Goal: Obtain resource: Obtain resource

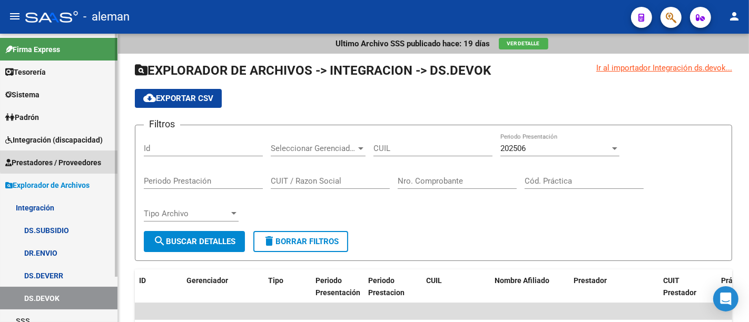
click at [71, 160] on span "Prestadores / Proveedores" at bounding box center [53, 163] width 96 height 12
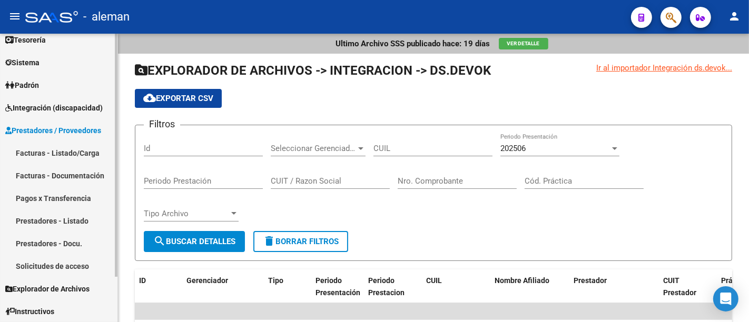
scroll to position [55, 0]
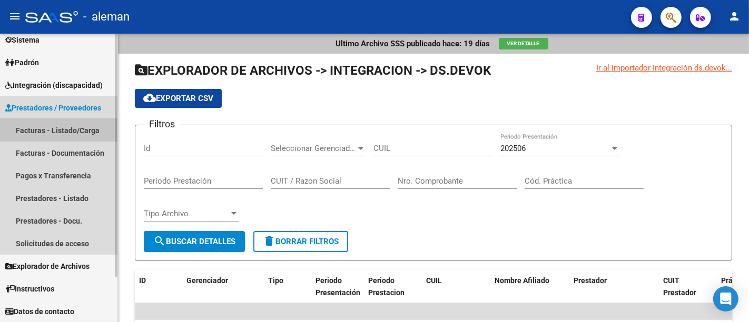
click at [77, 131] on link "Facturas - Listado/Carga" at bounding box center [58, 130] width 117 height 23
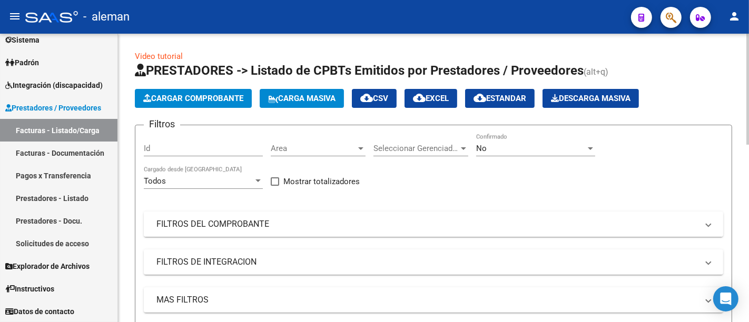
click at [189, 220] on mat-panel-title "FILTROS DEL COMPROBANTE" at bounding box center [426, 225] width 541 height 12
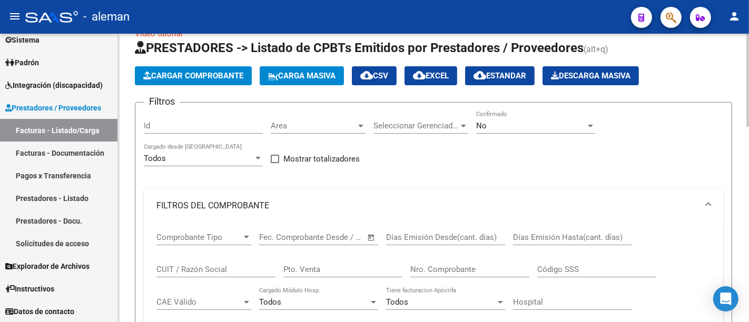
scroll to position [58, 0]
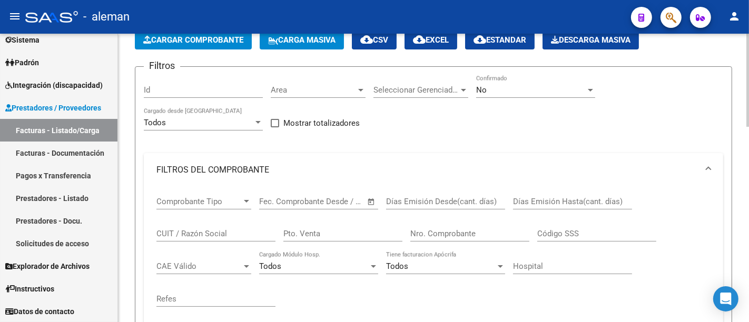
click at [186, 232] on input "CUIT / Razón Social" at bounding box center [215, 233] width 119 height 9
paste input "27133737974"
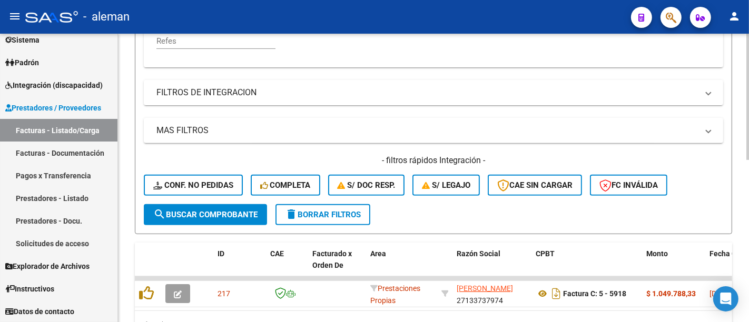
scroll to position [373, 0]
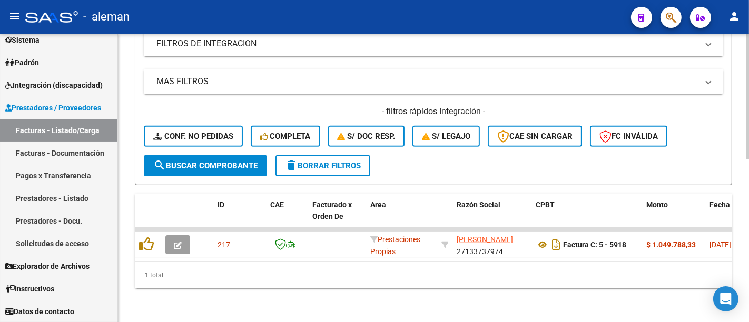
type input "27133737974"
click at [200, 161] on span "search Buscar Comprobante" at bounding box center [205, 165] width 104 height 9
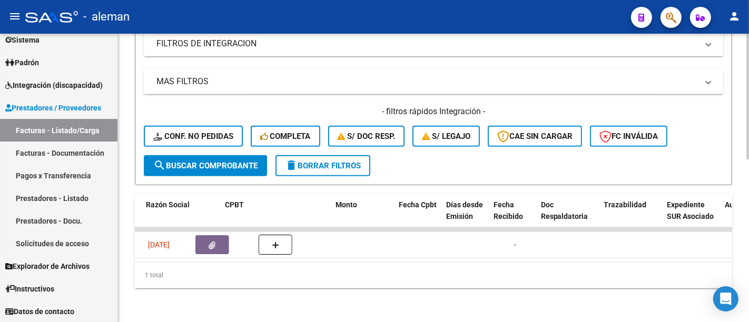
scroll to position [0, 286]
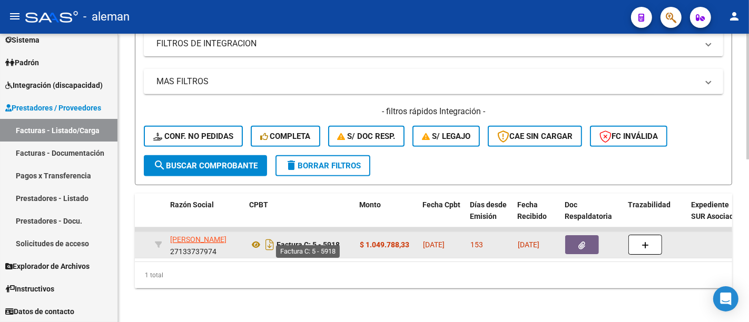
click at [331, 241] on strong "Factura C: 5 - 5918" at bounding box center [307, 245] width 63 height 8
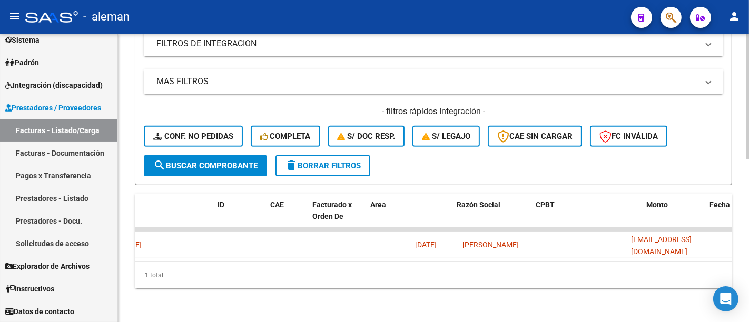
scroll to position [0, 0]
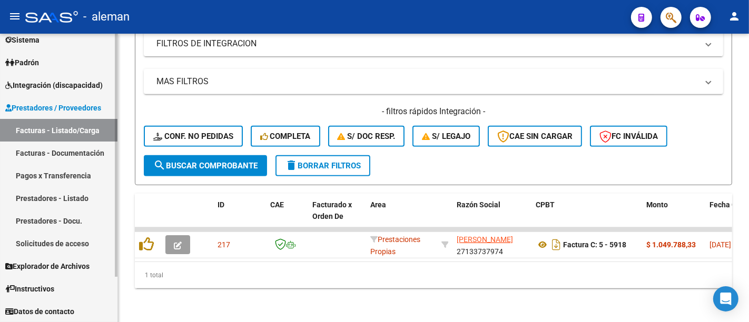
click at [63, 103] on span "Prestadores / Proveedores" at bounding box center [53, 108] width 96 height 12
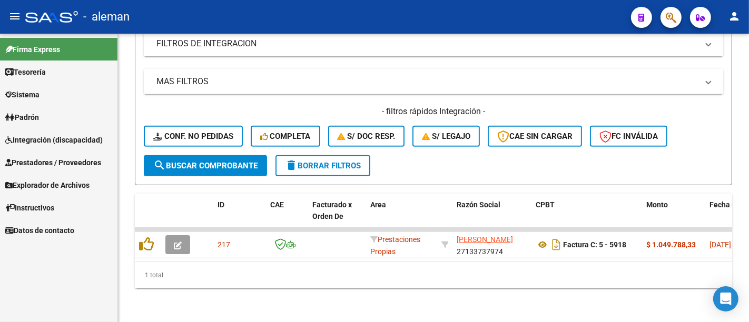
click at [46, 188] on span "Explorador de Archivos" at bounding box center [47, 186] width 84 height 12
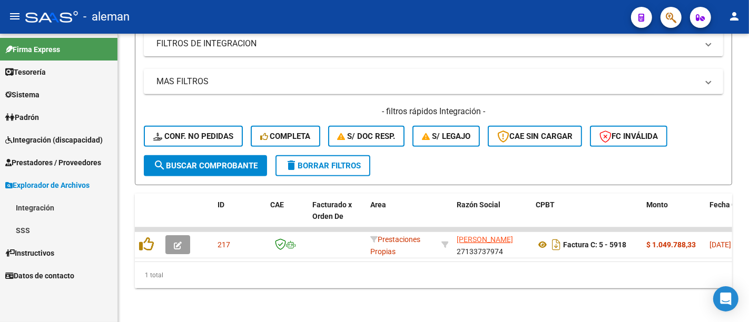
click at [55, 162] on span "Prestadores / Proveedores" at bounding box center [53, 163] width 96 height 12
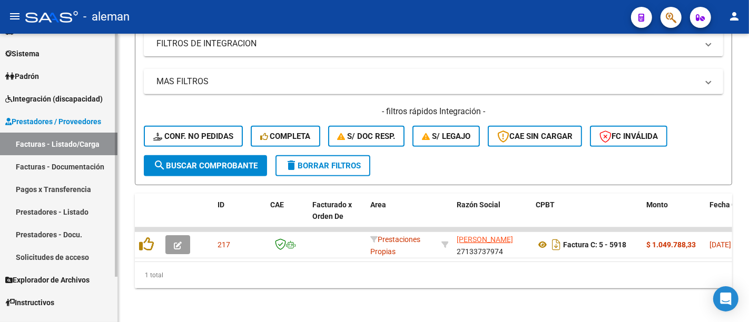
scroll to position [55, 0]
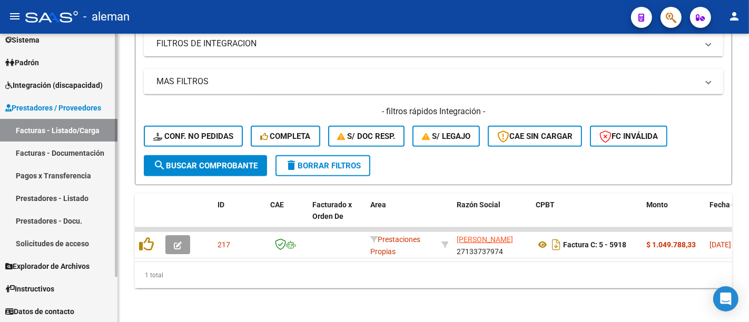
click at [78, 192] on link "Prestadores - Listado" at bounding box center [58, 198] width 117 height 23
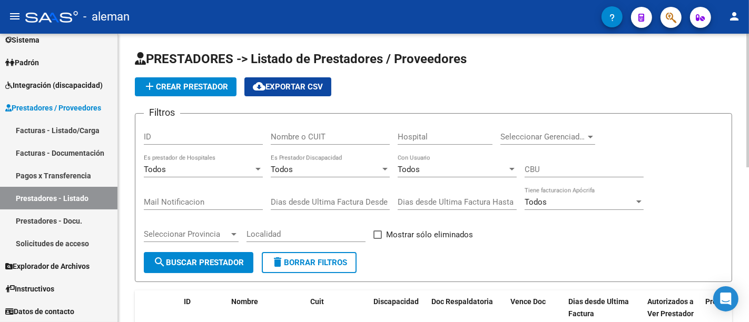
click at [302, 138] on input "Nombre o CUIT" at bounding box center [330, 136] width 119 height 9
paste input "27133737974"
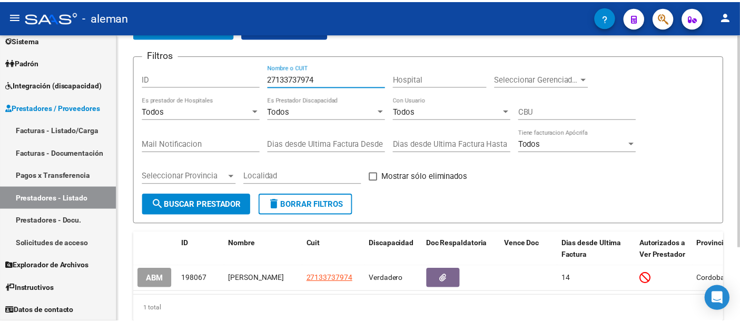
scroll to position [101, 0]
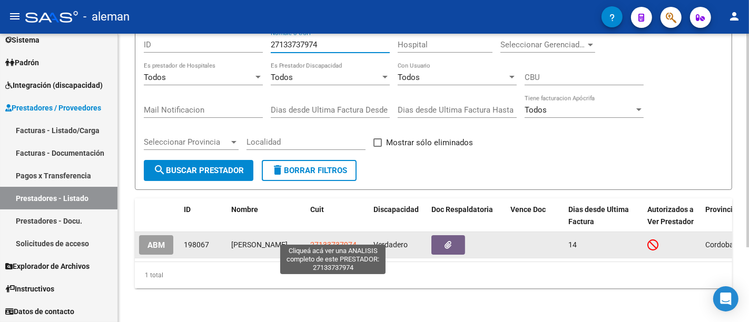
type input "27133737974"
click at [340, 241] on span "27133737974" at bounding box center [333, 245] width 46 height 8
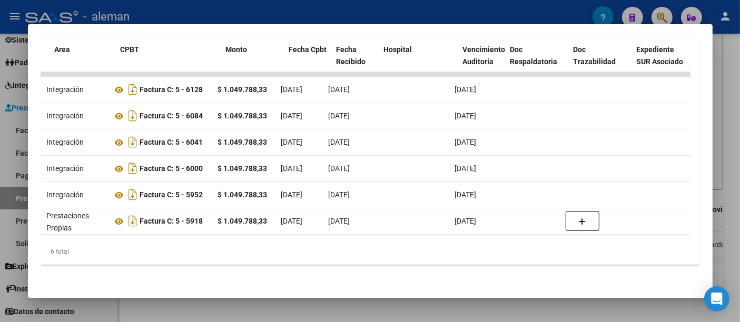
scroll to position [0, 185]
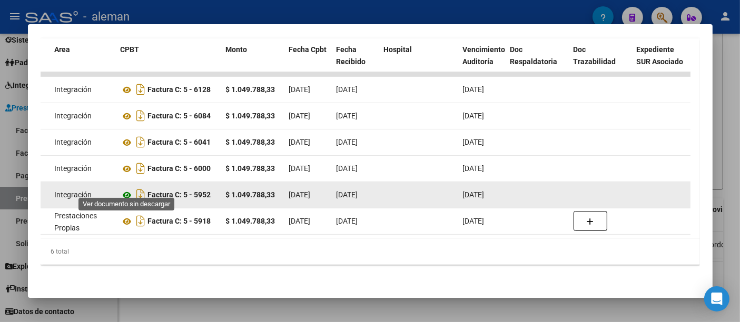
click at [124, 189] on icon at bounding box center [128, 195] width 14 height 13
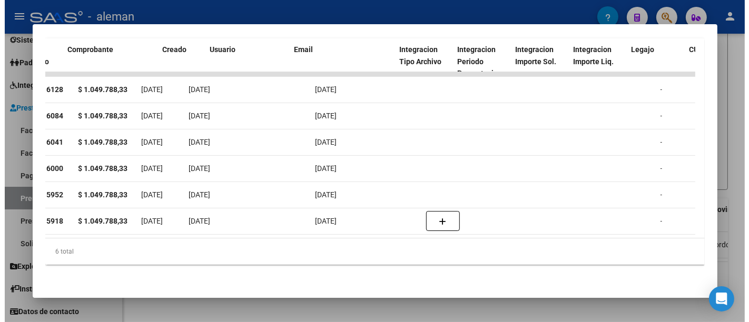
scroll to position [0, 0]
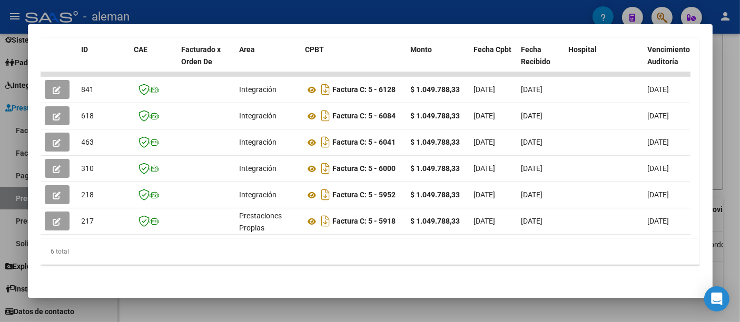
click at [732, 124] on div at bounding box center [370, 161] width 740 height 322
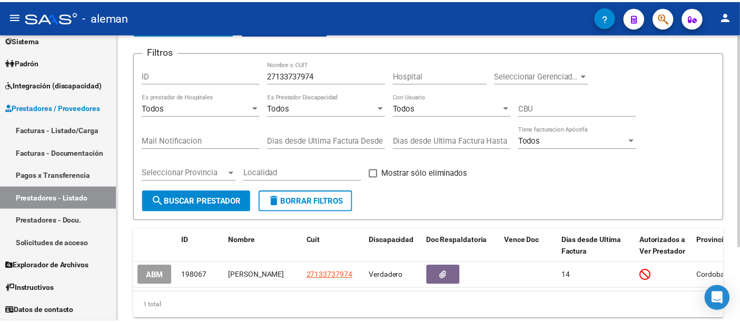
scroll to position [101, 0]
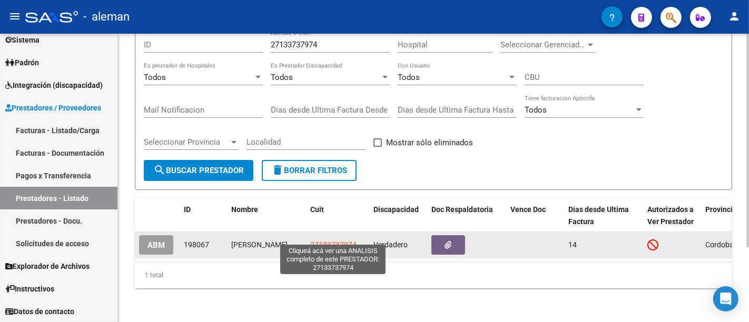
click at [329, 241] on span "27133737974" at bounding box center [333, 245] width 46 height 8
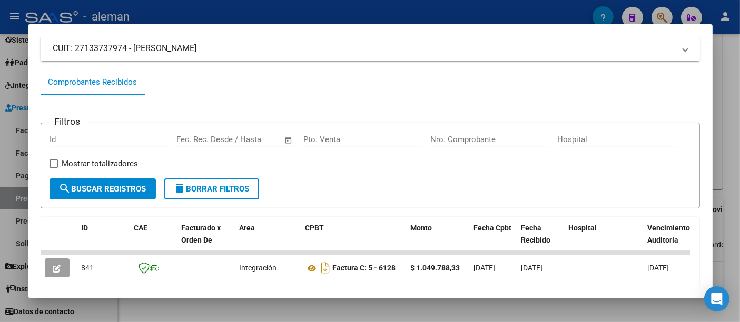
scroll to position [0, 0]
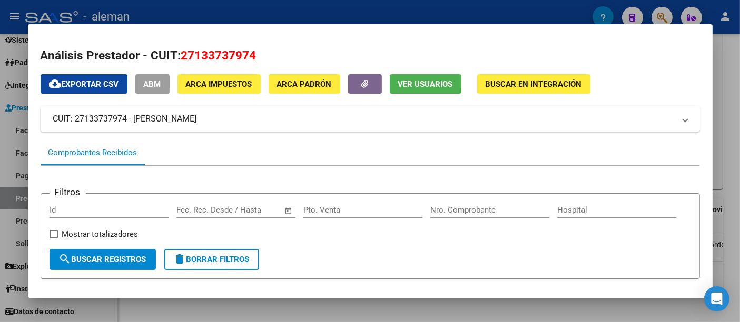
drag, startPoint x: 268, startPoint y: 125, endPoint x: 52, endPoint y: 120, distance: 215.4
click at [52, 120] on mat-expansion-panel-header "CUIT: 27133737974 - [PERSON_NAME]" at bounding box center [370, 118] width 659 height 25
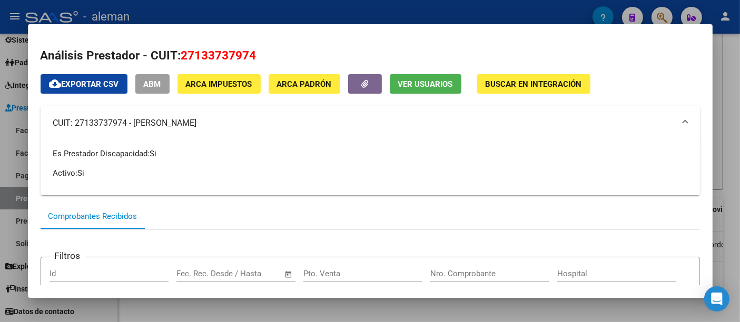
copy mat-panel-title "CUIT: 27133737974 - [PERSON_NAME]"
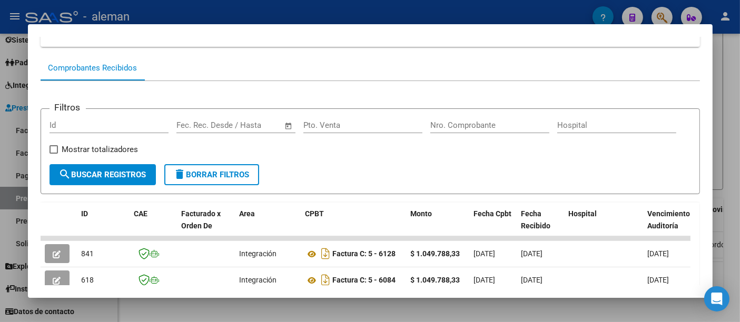
scroll to position [175, 0]
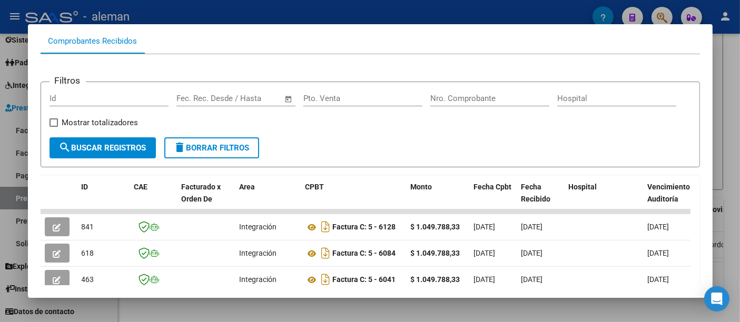
click at [733, 190] on div at bounding box center [370, 161] width 740 height 322
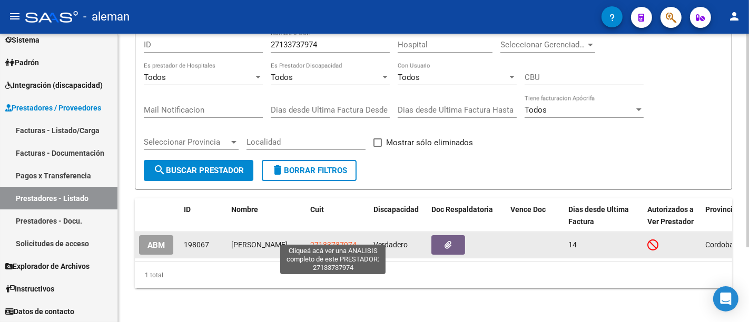
click at [333, 241] on span "27133737974" at bounding box center [333, 245] width 46 height 8
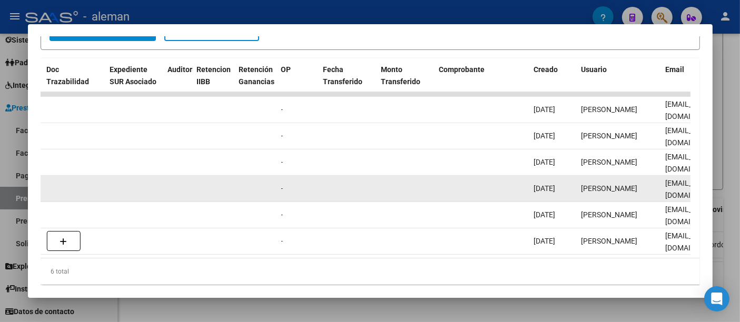
scroll to position [0, 601]
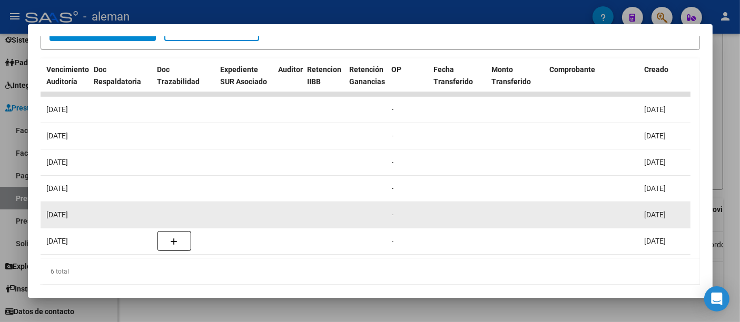
drag, startPoint x: 650, startPoint y: 190, endPoint x: 96, endPoint y: 217, distance: 554.1
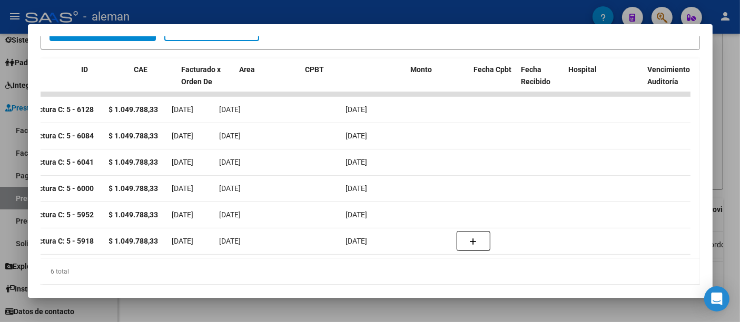
scroll to position [0, 0]
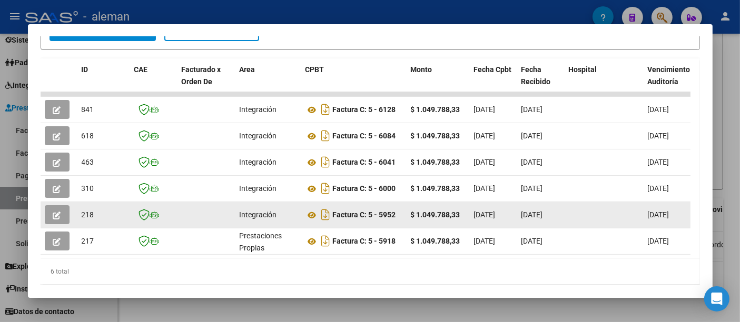
click at [405, 223] on datatable-body-cell "Factura C: 5 - 5952" at bounding box center [353, 215] width 105 height 26
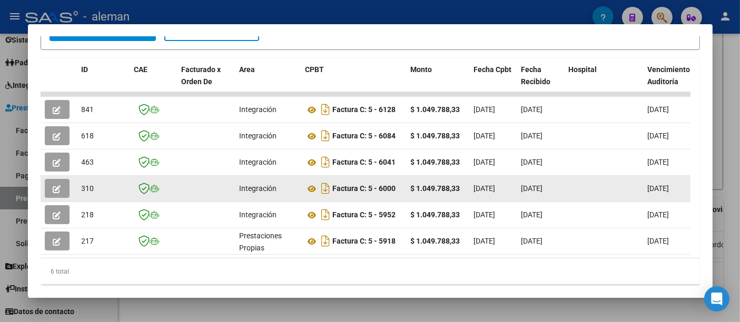
drag, startPoint x: 663, startPoint y: 190, endPoint x: 81, endPoint y: 191, distance: 582.4
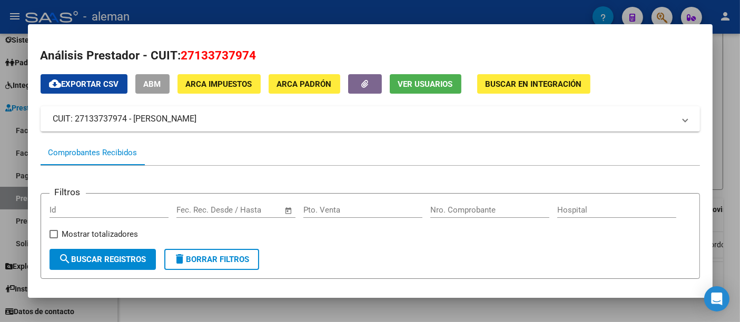
drag, startPoint x: 246, startPoint y: 117, endPoint x: 39, endPoint y: 116, distance: 206.9
click at [39, 116] on mat-dialog-content "Análisis Prestador - CUIT: 27133737974 cloud_download Exportar CSV ABM ARCA Imp…" at bounding box center [370, 161] width 685 height 249
copy mat-panel-title "CUIT: 27133737974 - [PERSON_NAME]"
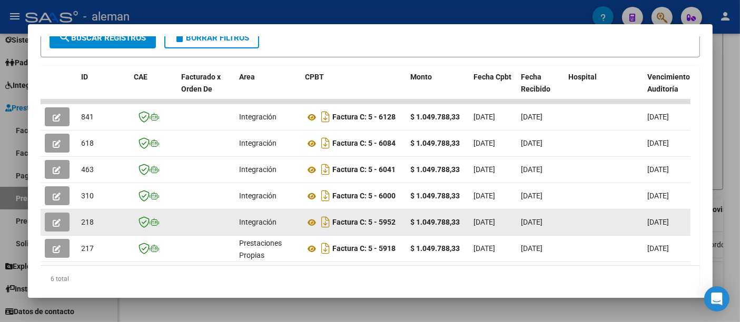
scroll to position [260, 0]
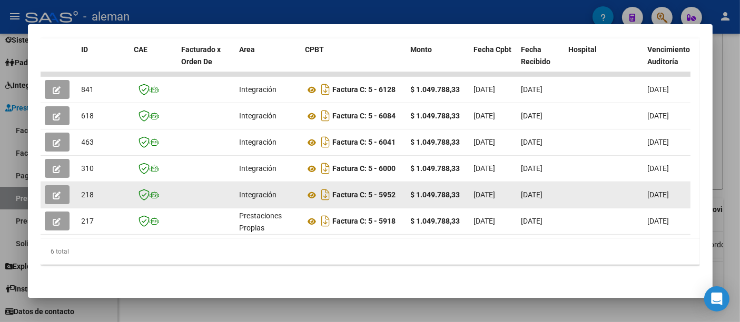
drag, startPoint x: 335, startPoint y: 190, endPoint x: 468, endPoint y: 185, distance: 132.3
copy div "Factura C: 5 - 5952 $ 1.049.788,33"
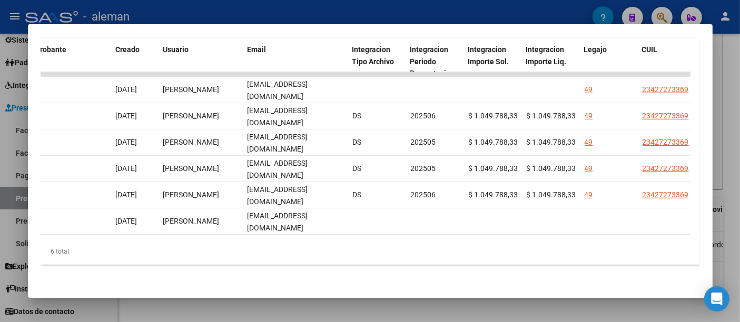
scroll to position [0, 1268]
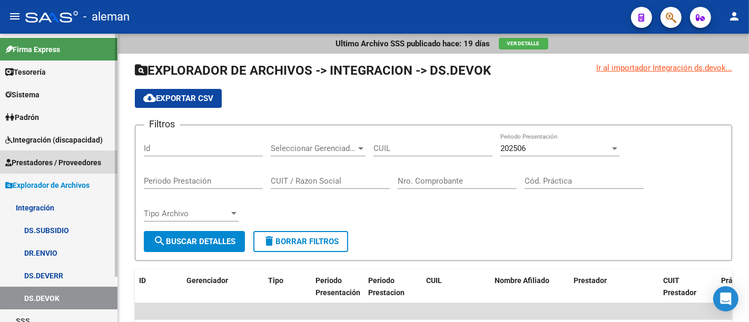
click at [70, 160] on span "Prestadores / Proveedores" at bounding box center [53, 163] width 96 height 12
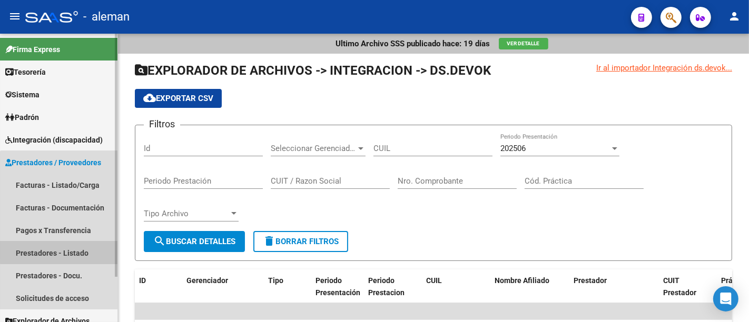
click at [93, 250] on link "Prestadores - Listado" at bounding box center [58, 253] width 117 height 23
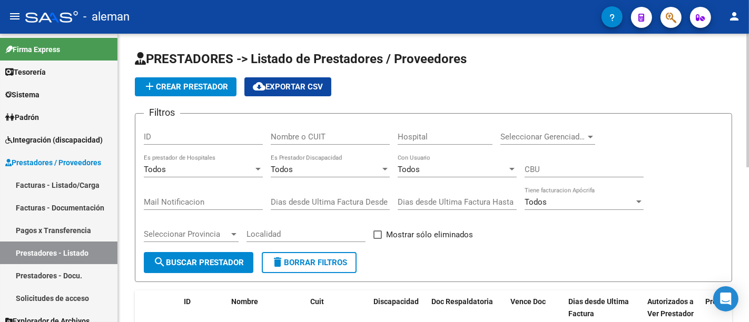
click at [295, 142] on div "Nombre o CUIT" at bounding box center [330, 133] width 119 height 23
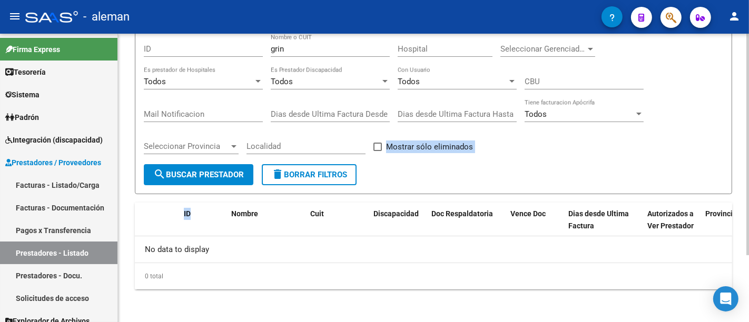
drag, startPoint x: 269, startPoint y: 209, endPoint x: 310, endPoint y: 158, distance: 65.1
click at [310, 157] on div "PRESTADORES -> Listado de Prestadores / Proveedores add Crear Prestador cloud_d…" at bounding box center [433, 126] width 597 height 327
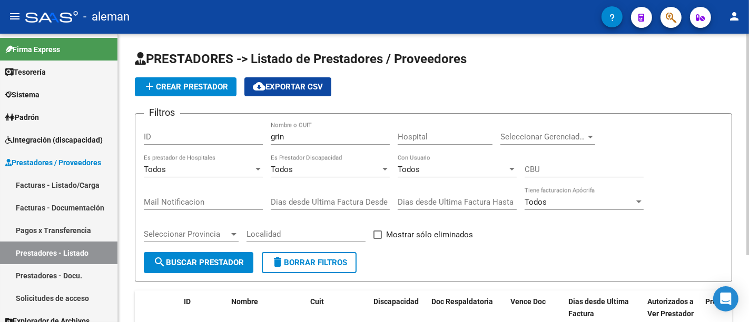
click at [293, 134] on input "grin" at bounding box center [330, 136] width 119 height 9
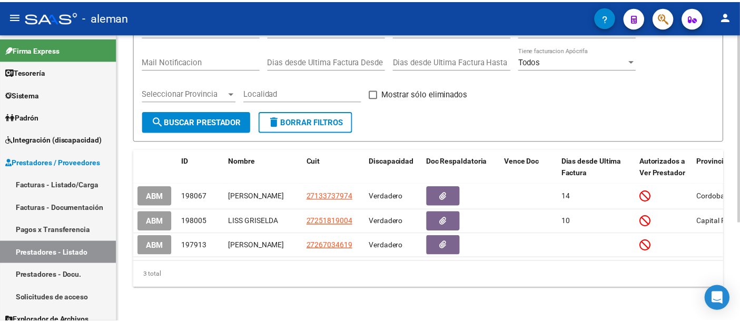
scroll to position [151, 0]
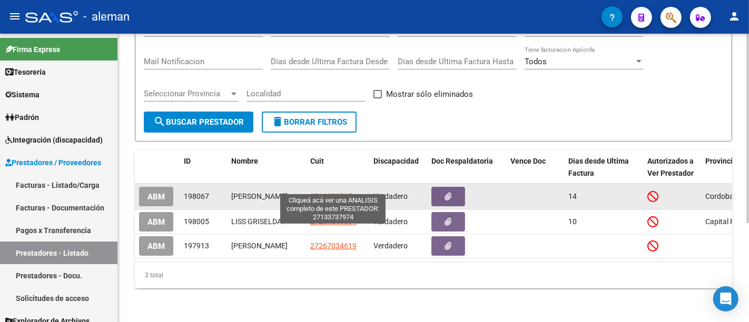
type input "gri"
click at [332, 192] on span "27133737974" at bounding box center [333, 196] width 46 height 8
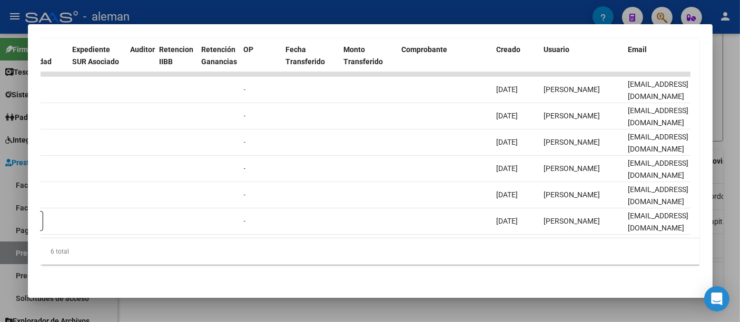
scroll to position [0, 0]
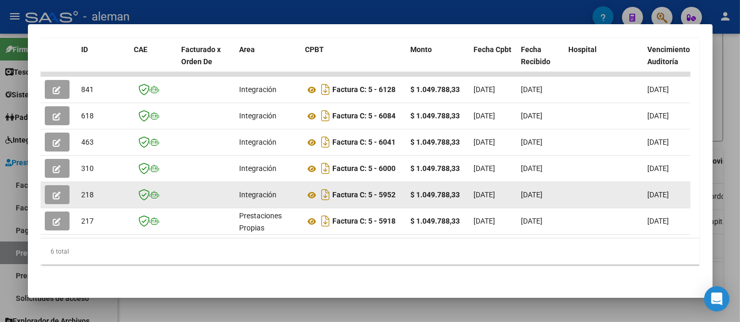
click at [52, 186] on button "button" at bounding box center [57, 194] width 25 height 19
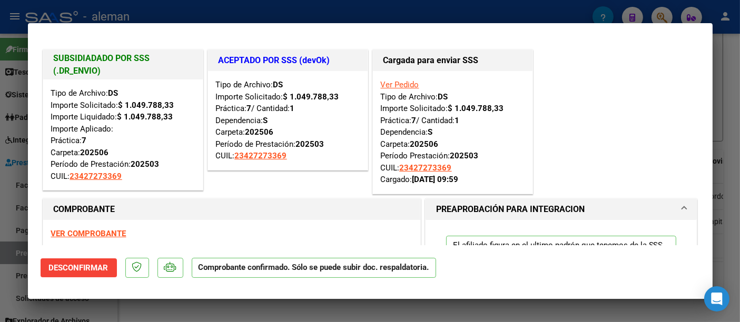
click at [88, 62] on h1 "SUBSIDIADADO POR SSS (.DR_ENVIO)" at bounding box center [123, 64] width 138 height 25
drag, startPoint x: 83, startPoint y: 80, endPoint x: 106, endPoint y: 175, distance: 97.6
click at [83, 81] on div "Tipo de Archivo: DS Importe Solicitado: $ 1.049.788,33 Importe Liquidado: $ 1.0…" at bounding box center [123, 135] width 160 height 111
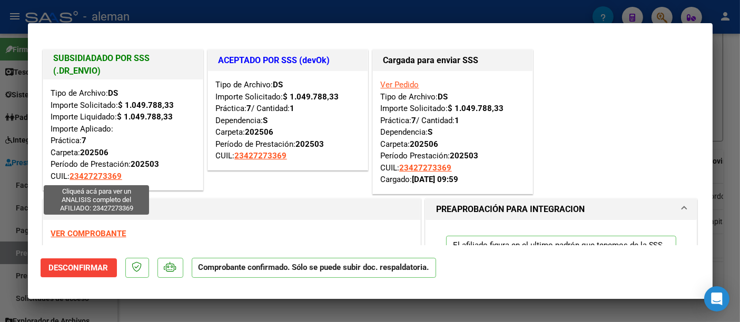
click at [106, 175] on span "23427273369" at bounding box center [96, 176] width 52 height 9
type textarea "23427273369"
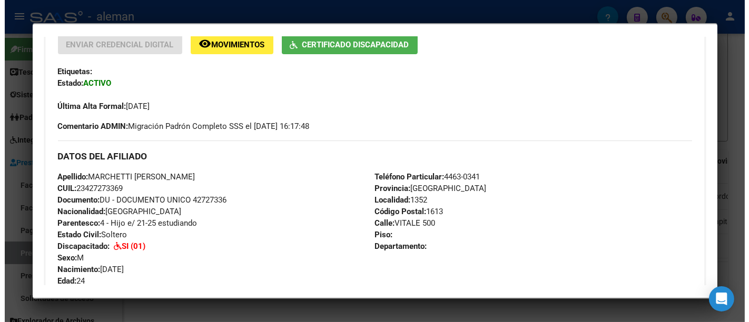
scroll to position [292, 0]
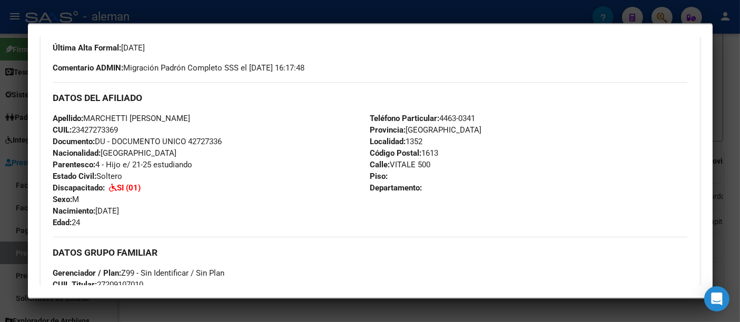
click at [727, 96] on div at bounding box center [370, 161] width 740 height 322
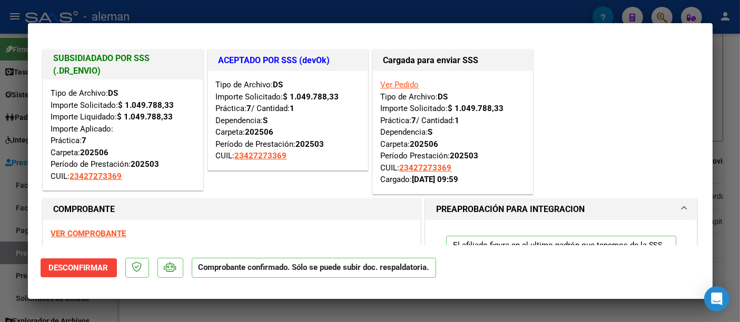
click at [464, 54] on div "Cargada para enviar SSS" at bounding box center [453, 60] width 160 height 21
click at [732, 85] on div at bounding box center [370, 161] width 740 height 322
type input "$ 0,00"
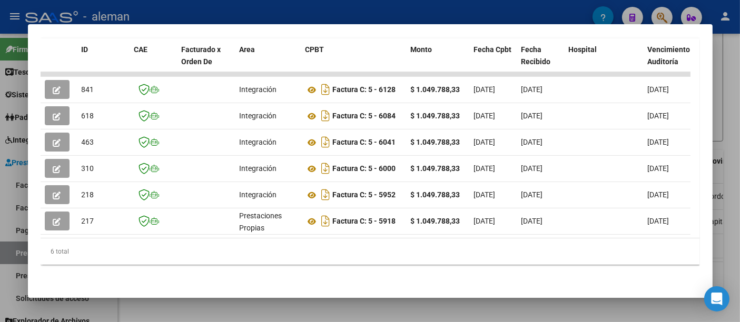
click at [20, 141] on div at bounding box center [370, 161] width 740 height 322
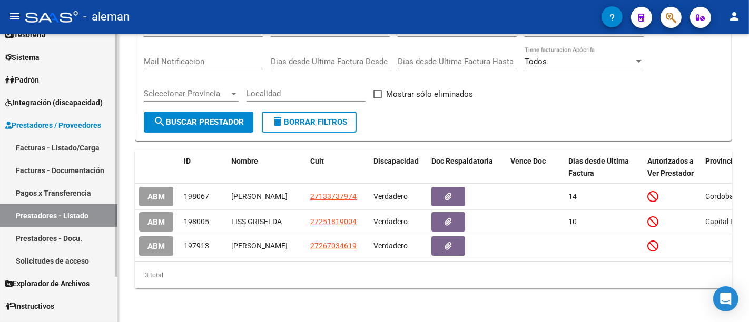
scroll to position [55, 0]
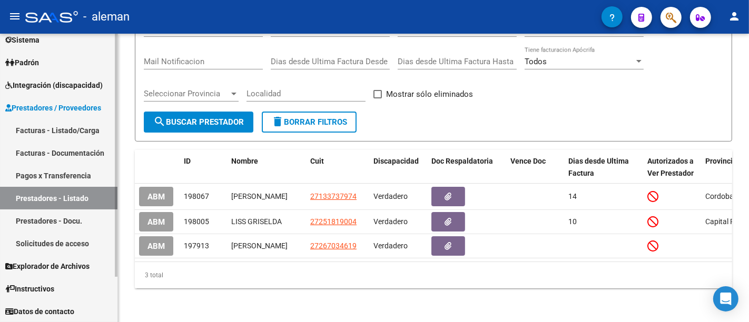
click at [66, 263] on span "Explorador de Archivos" at bounding box center [47, 267] width 84 height 12
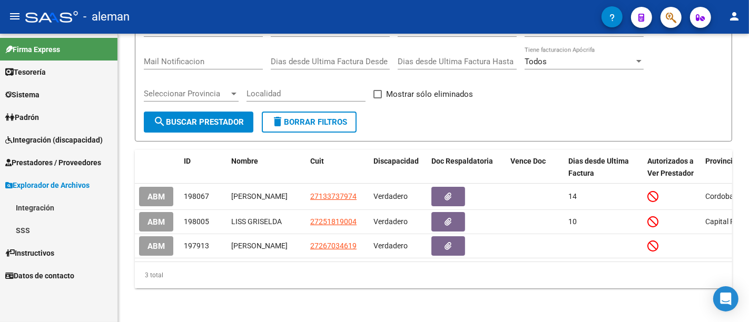
scroll to position [0, 0]
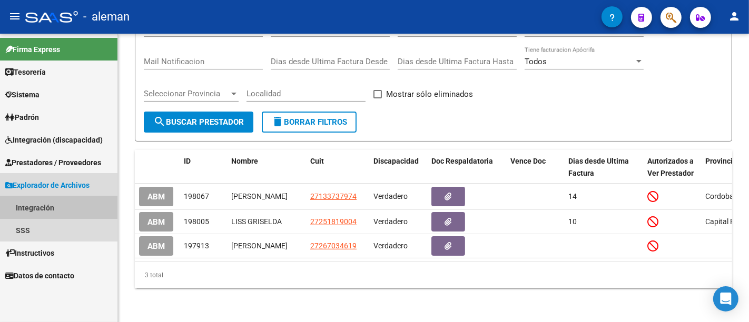
click at [54, 209] on link "Integración" at bounding box center [58, 207] width 117 height 23
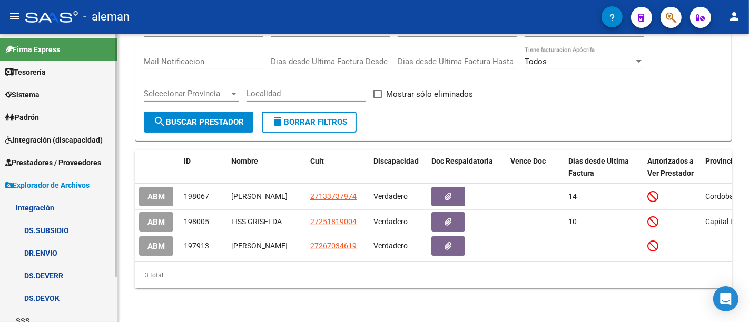
scroll to position [55, 0]
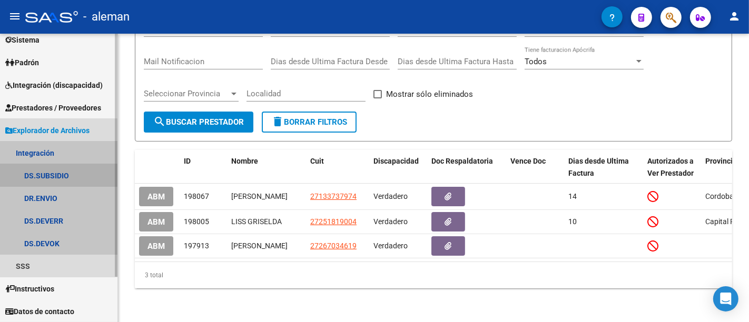
click at [57, 170] on link "DS.SUBSIDIO" at bounding box center [58, 175] width 117 height 23
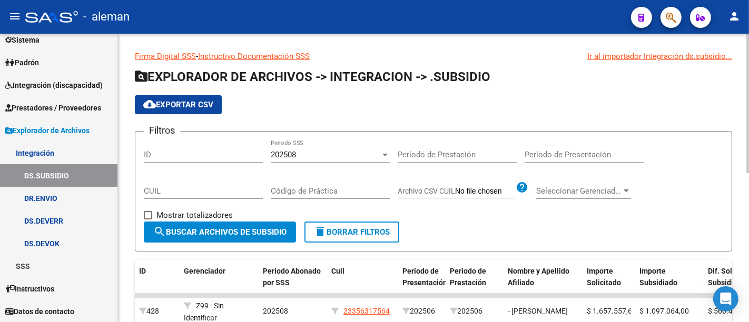
click at [561, 147] on div "Período de Presentación" at bounding box center [583, 151] width 119 height 23
click at [567, 157] on input "Período de Presentación" at bounding box center [583, 154] width 119 height 9
click at [440, 154] on input "Período de Prestación" at bounding box center [457, 154] width 119 height 9
click at [298, 155] on div "202508" at bounding box center [326, 154] width 110 height 9
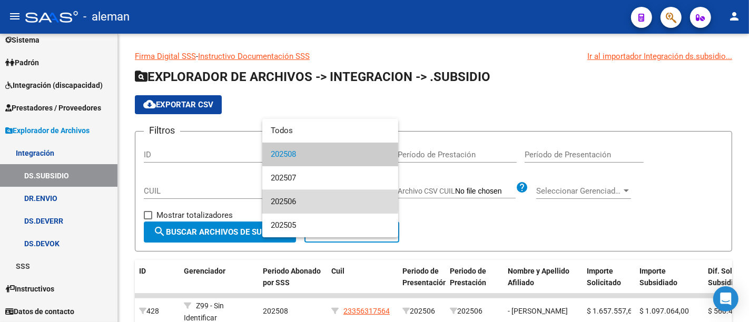
click at [314, 202] on span "202506" at bounding box center [330, 202] width 119 height 24
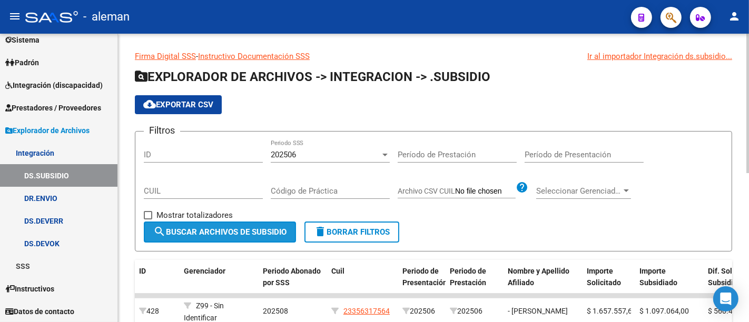
click at [264, 229] on span "search Buscar Archivos de Subsidio" at bounding box center [219, 231] width 133 height 9
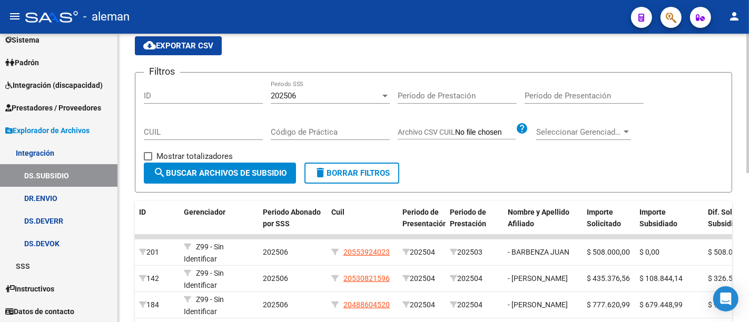
scroll to position [58, 0]
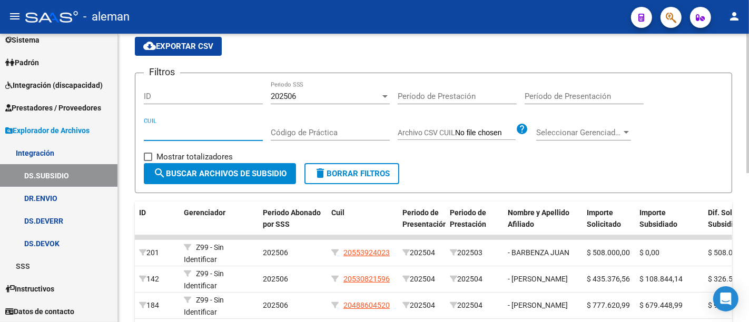
click at [175, 129] on input "CUIL" at bounding box center [203, 132] width 119 height 9
click at [191, 134] on input "CUIL" at bounding box center [203, 132] width 119 height 9
paste input "27-13373797-4"
type input "27-13373797-4"
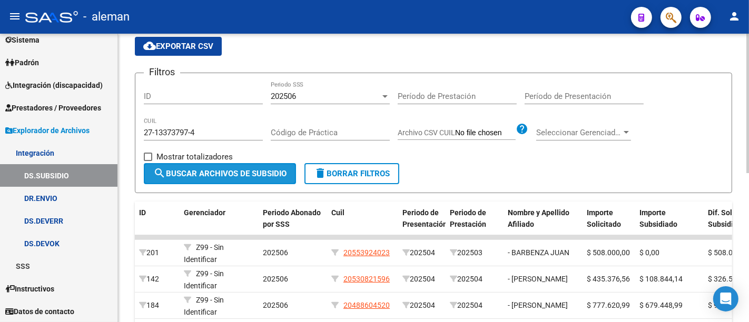
click at [211, 163] on button "search Buscar Archivos de Subsidio" at bounding box center [220, 173] width 152 height 21
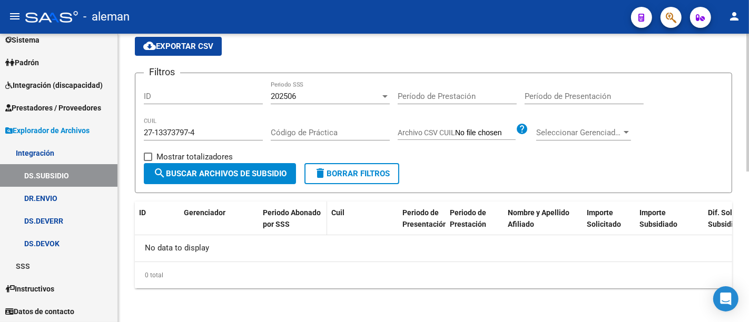
scroll to position [57, 0]
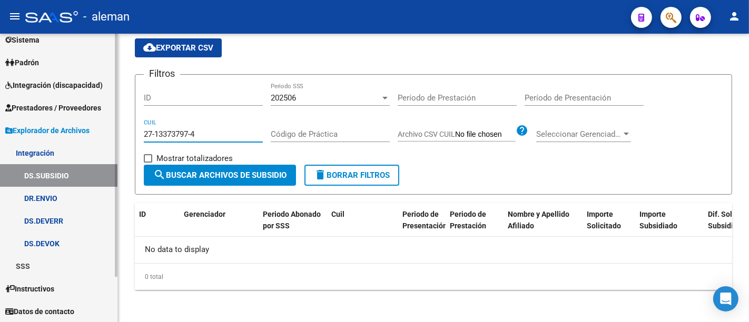
drag, startPoint x: 209, startPoint y: 134, endPoint x: 96, endPoint y: 132, distance: 112.7
click at [96, 132] on mat-sidenav-container "Firma Express Tesorería Extractos Procesados (csv) Extractos Originales (pdf) S…" at bounding box center [374, 178] width 749 height 289
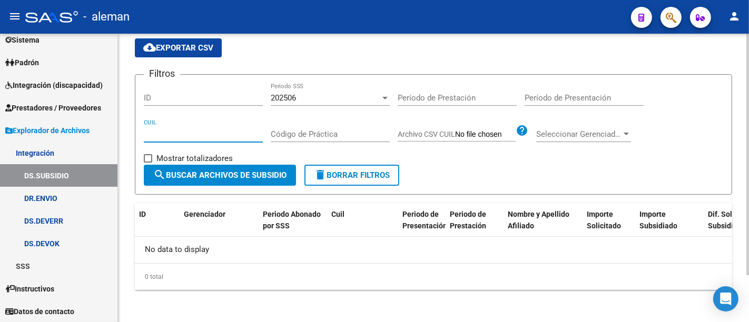
click at [596, 94] on input "Período de Presentación" at bounding box center [583, 97] width 119 height 9
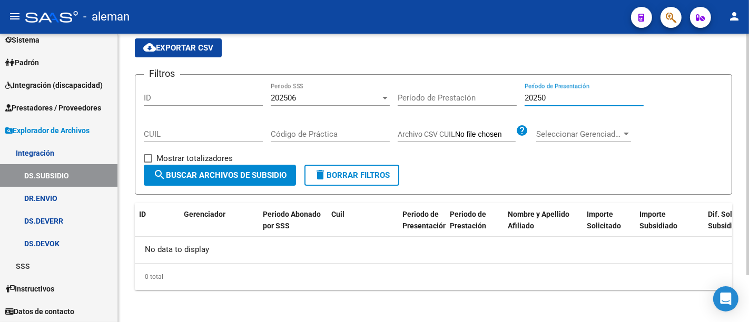
type input "202503"
drag, startPoint x: 553, startPoint y: 100, endPoint x: 491, endPoint y: 99, distance: 62.1
click at [491, 99] on div "Filtros ID 202506 Periodo SSS Período de Prestación 202503 Período de Presentac…" at bounding box center [433, 124] width 579 height 82
click at [217, 171] on span "search Buscar Archivos de Subsidio" at bounding box center [219, 175] width 133 height 9
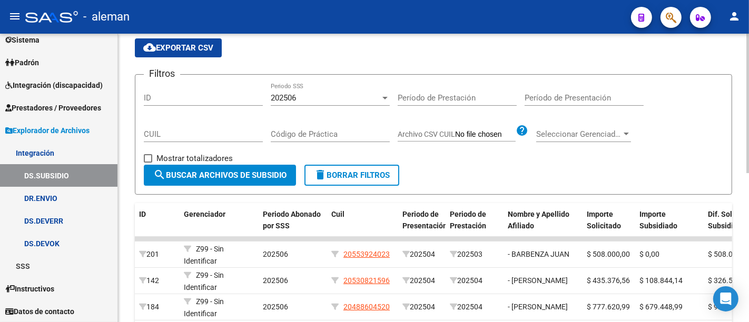
click at [199, 44] on span "cloud_download Exportar CSV" at bounding box center [178, 47] width 70 height 9
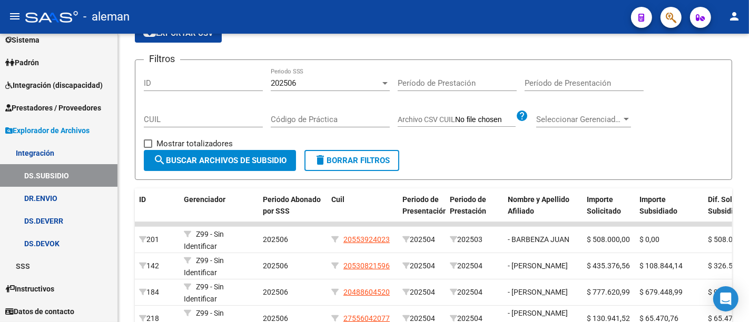
scroll to position [0, 0]
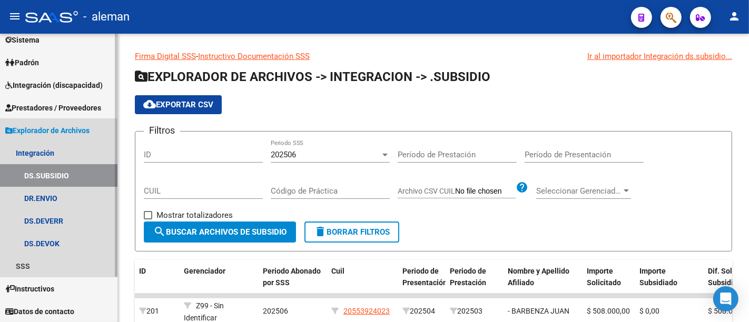
click at [52, 126] on span "Explorador de Archivos" at bounding box center [47, 131] width 84 height 12
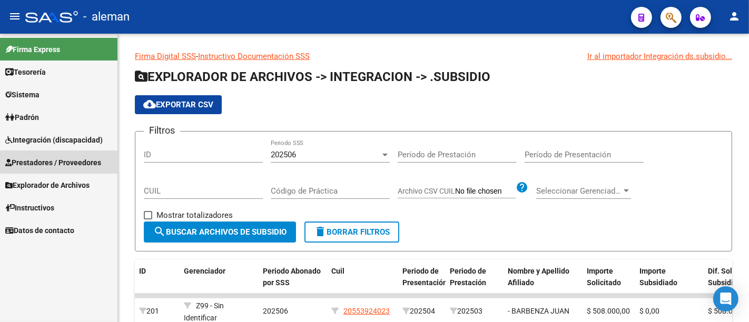
click at [71, 161] on span "Prestadores / Proveedores" at bounding box center [53, 163] width 96 height 12
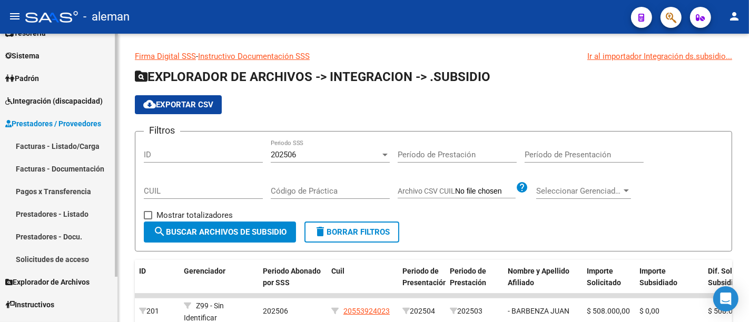
scroll to position [55, 0]
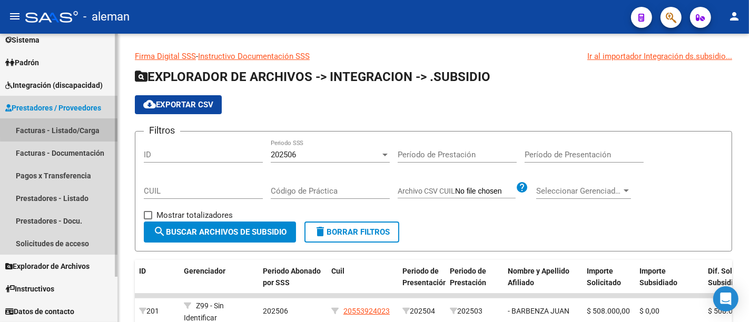
click at [80, 128] on link "Facturas - Listado/Carga" at bounding box center [58, 130] width 117 height 23
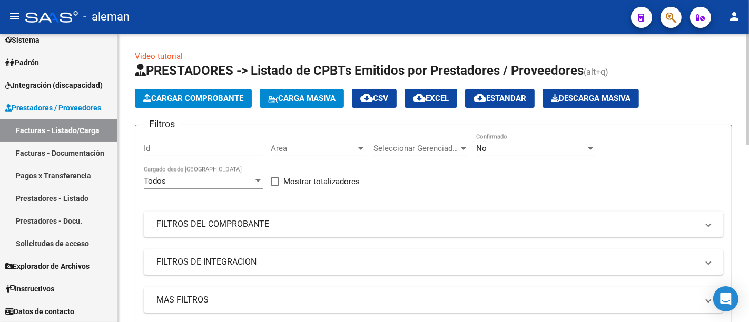
scroll to position [58, 0]
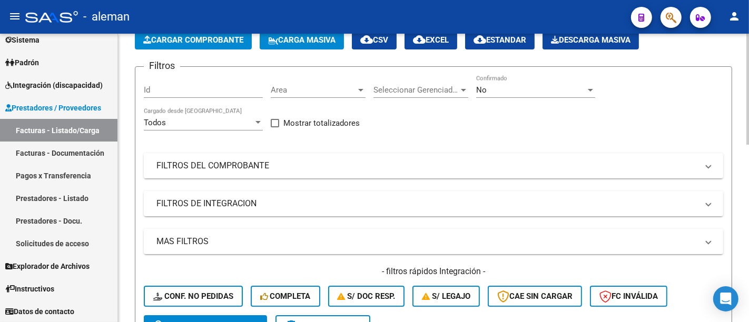
click at [221, 164] on mat-panel-title "FILTROS DEL COMPROBANTE" at bounding box center [426, 166] width 541 height 12
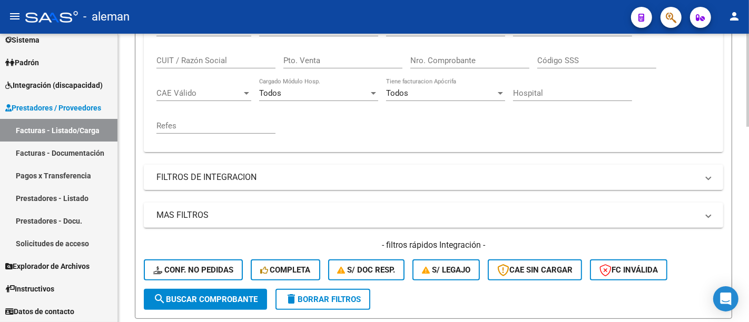
scroll to position [234, 0]
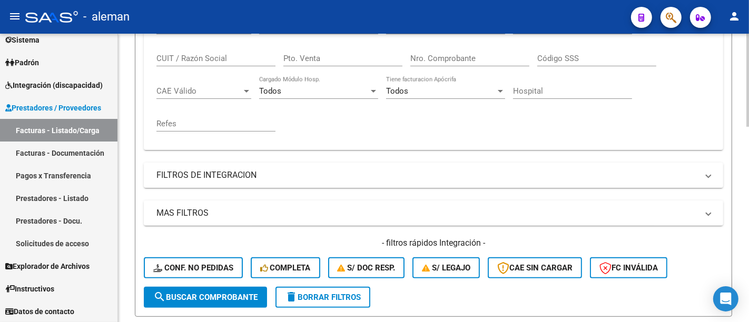
click at [221, 164] on mat-expansion-panel-header "FILTROS DE INTEGRACION" at bounding box center [433, 175] width 579 height 25
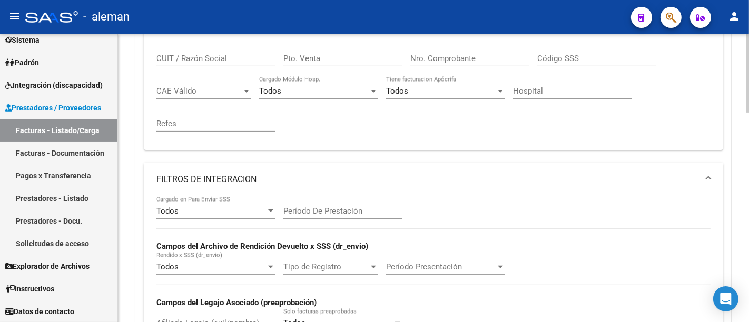
scroll to position [292, 0]
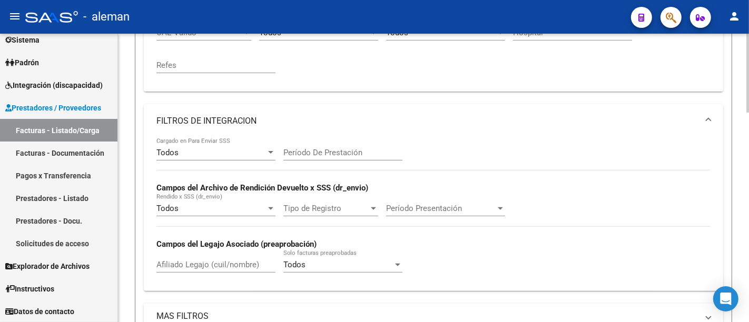
click at [190, 149] on div "Todos" at bounding box center [211, 152] width 110 height 9
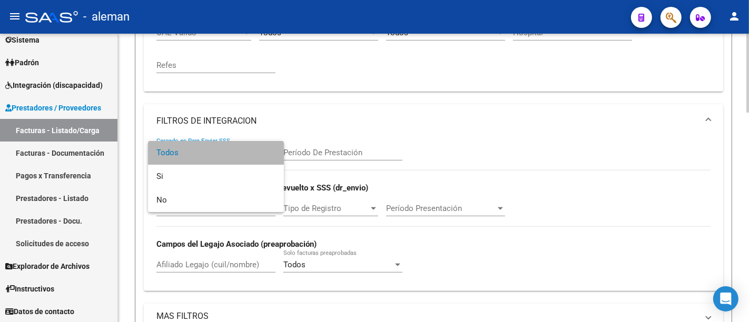
click at [190, 149] on span "Todos" at bounding box center [215, 153] width 119 height 24
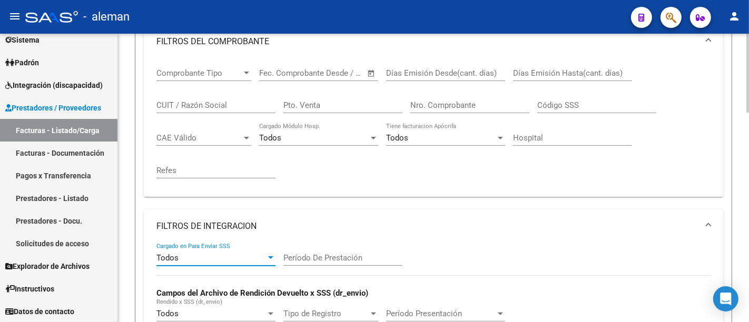
scroll to position [245, 0]
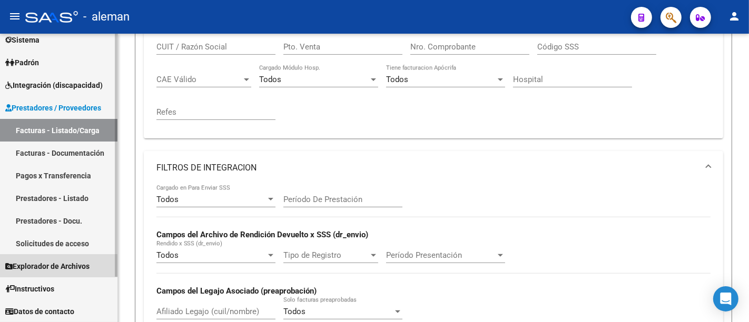
click at [49, 269] on span "Explorador de Archivos" at bounding box center [47, 267] width 84 height 12
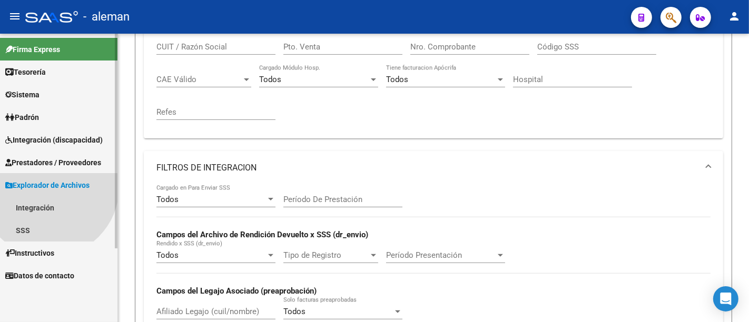
scroll to position [0, 0]
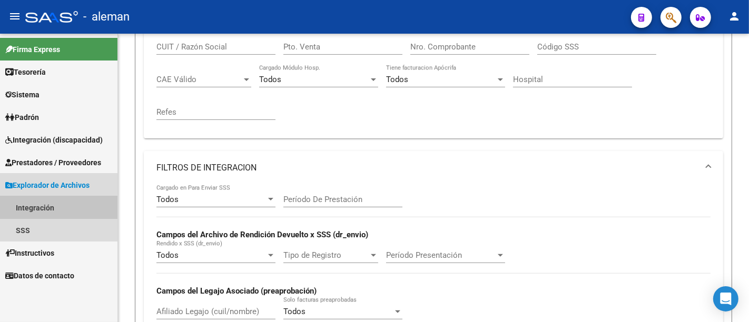
click at [46, 203] on link "Integración" at bounding box center [58, 207] width 117 height 23
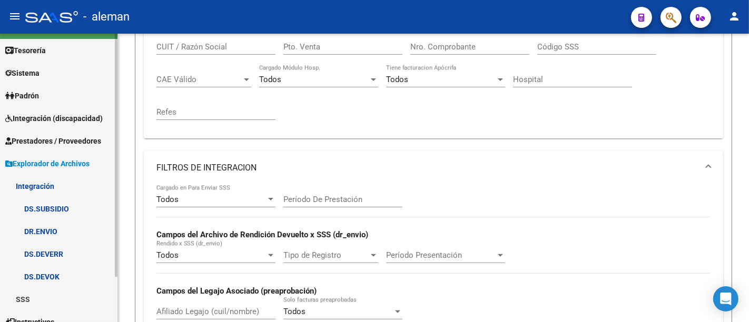
scroll to position [55, 0]
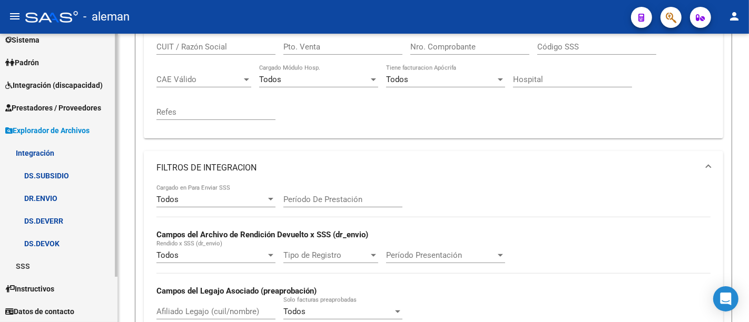
click at [61, 178] on link "DS.SUBSIDIO" at bounding box center [58, 175] width 117 height 23
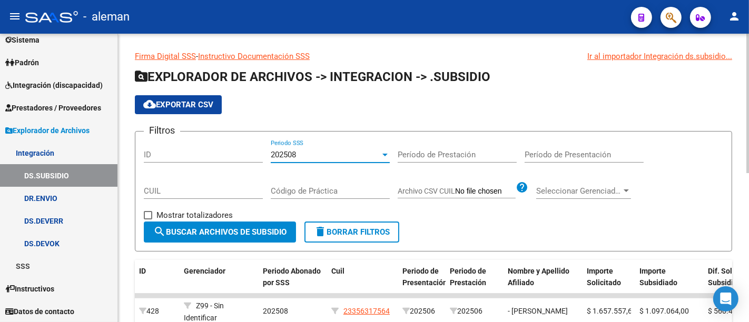
click at [291, 154] on span "202508" at bounding box center [283, 154] width 25 height 9
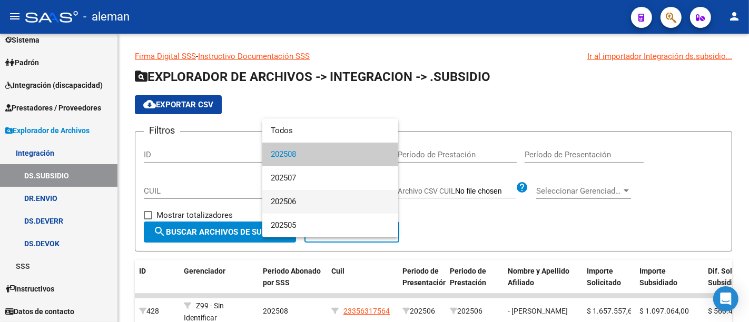
click at [327, 201] on span "202506" at bounding box center [330, 202] width 119 height 24
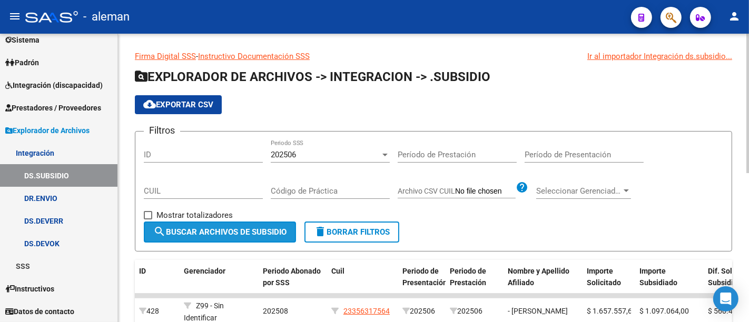
click at [230, 227] on span "search Buscar Archivos de Subsidio" at bounding box center [219, 231] width 133 height 9
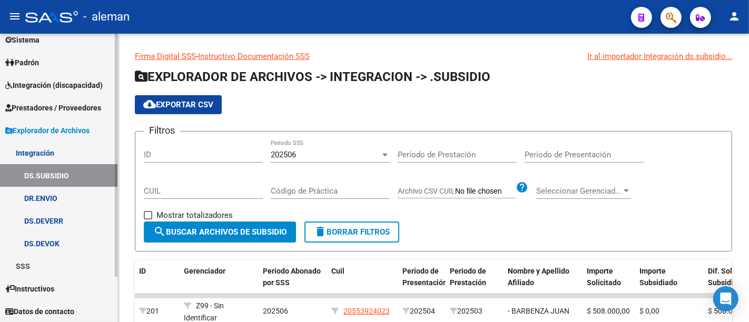
click at [57, 151] on link "Integración" at bounding box center [58, 153] width 117 height 23
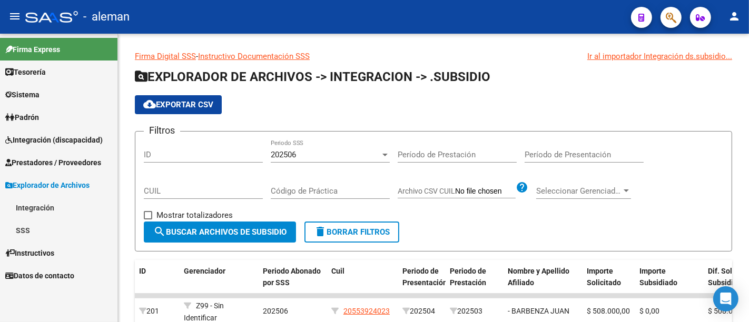
click at [60, 162] on span "Prestadores / Proveedores" at bounding box center [53, 163] width 96 height 12
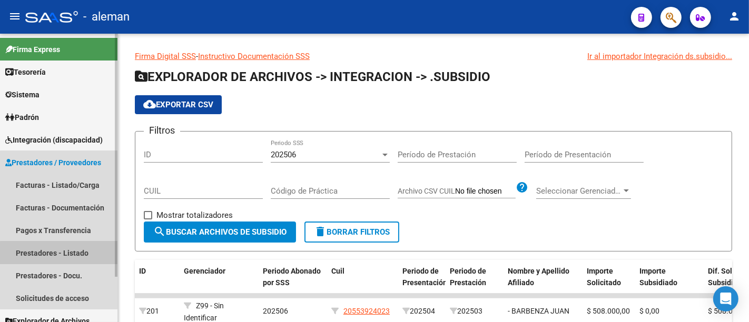
click at [68, 256] on link "Prestadores - Listado" at bounding box center [58, 253] width 117 height 23
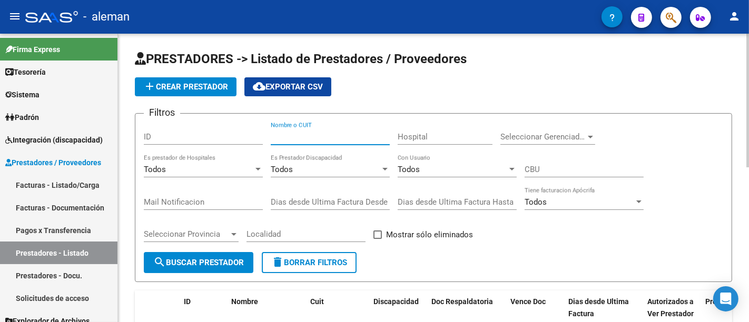
click at [313, 135] on input "Nombre o CUIT" at bounding box center [330, 136] width 119 height 9
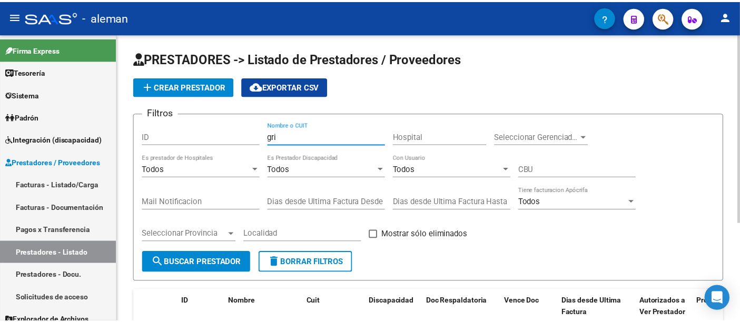
scroll to position [151, 0]
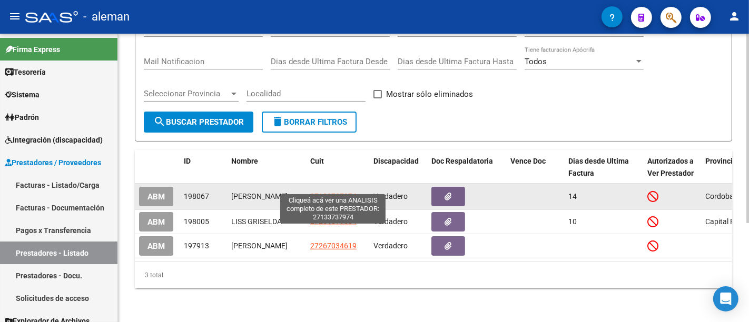
type input "gri"
click at [341, 192] on span "27133737974" at bounding box center [333, 196] width 46 height 8
type textarea "27133737974"
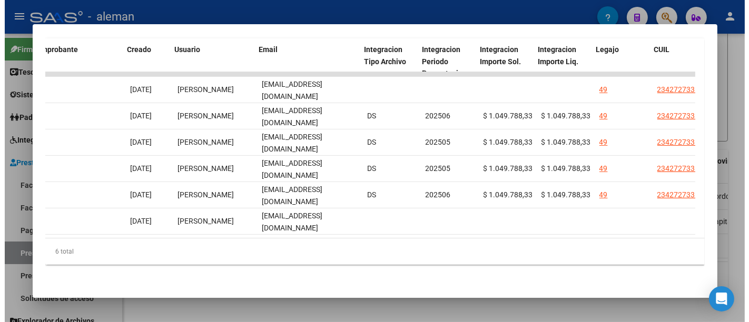
scroll to position [0, 1559]
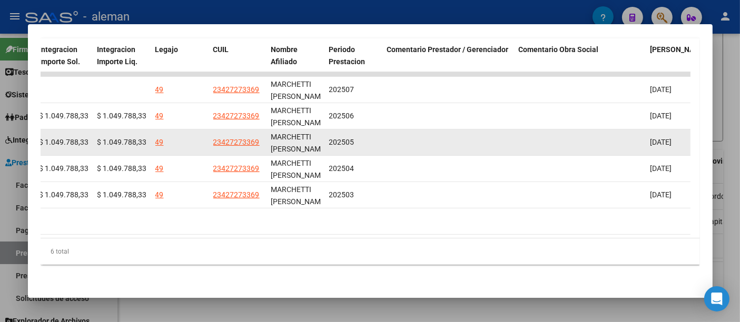
drag, startPoint x: 212, startPoint y: 136, endPoint x: 263, endPoint y: 137, distance: 51.6
click at [263, 137] on datatable-body-cell "23427273369" at bounding box center [238, 143] width 58 height 26
copy span "23427273369"
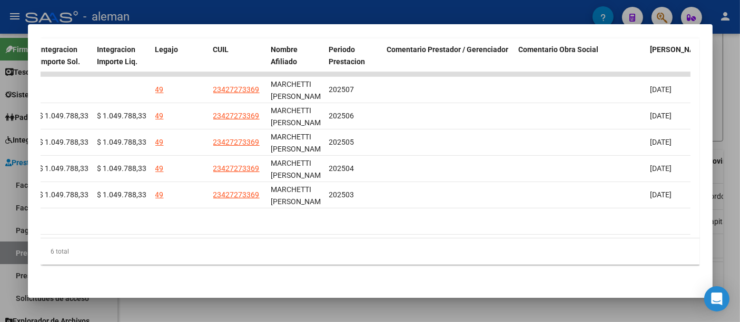
click at [729, 65] on div at bounding box center [370, 161] width 740 height 322
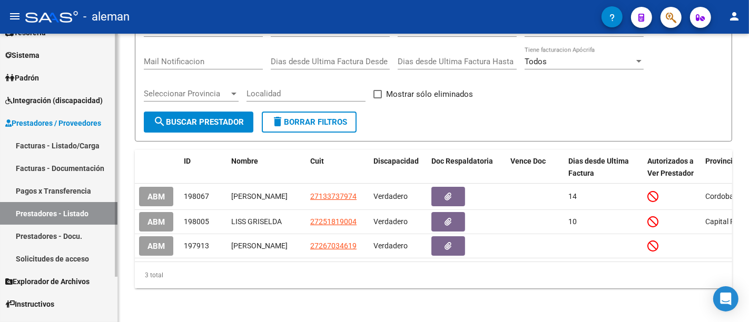
scroll to position [55, 0]
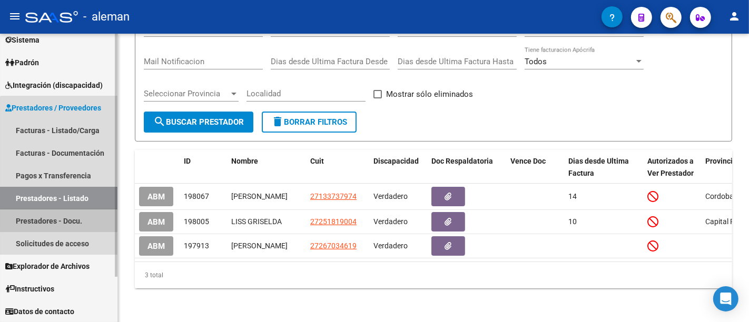
click at [76, 219] on link "Prestadores - Docu." at bounding box center [58, 221] width 117 height 23
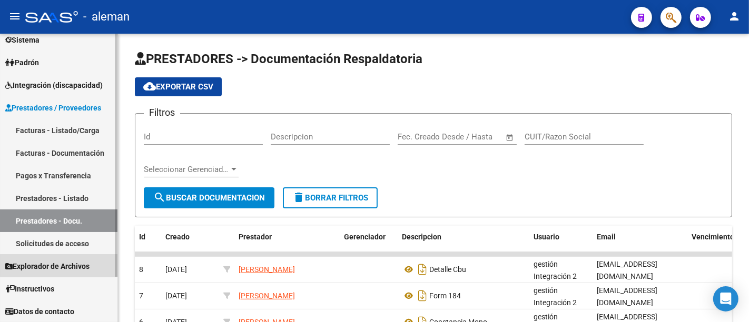
click at [75, 265] on span "Explorador de Archivos" at bounding box center [47, 267] width 84 height 12
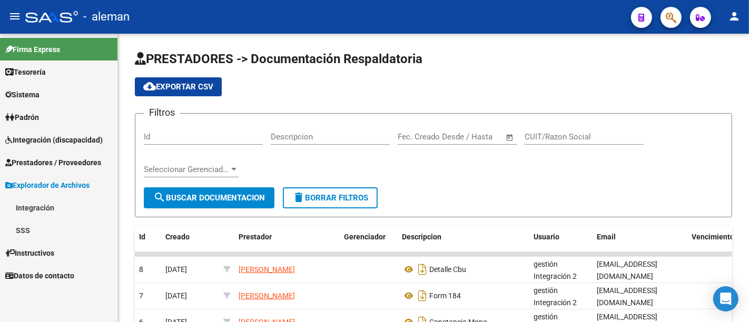
click at [70, 205] on link "Integración" at bounding box center [58, 207] width 117 height 23
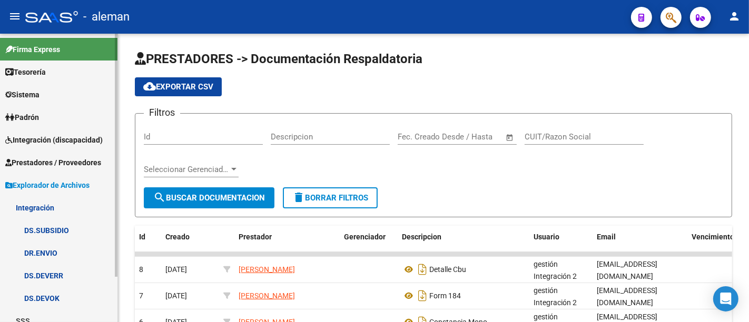
click at [48, 220] on link "DS.SUBSIDIO" at bounding box center [58, 230] width 117 height 23
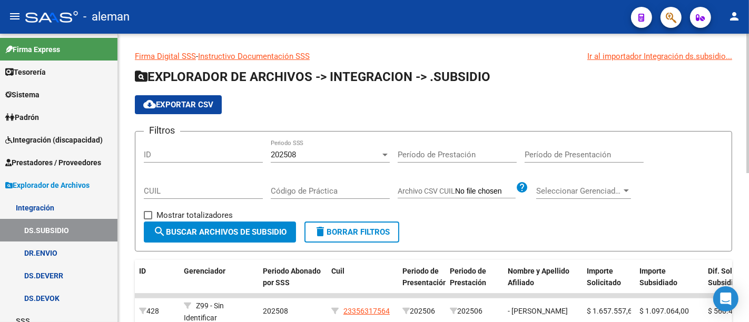
click at [299, 158] on div "202508" at bounding box center [326, 154] width 110 height 9
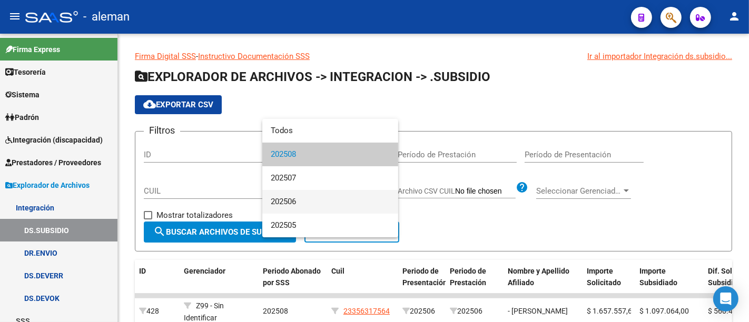
click at [321, 195] on span "202506" at bounding box center [330, 202] width 119 height 24
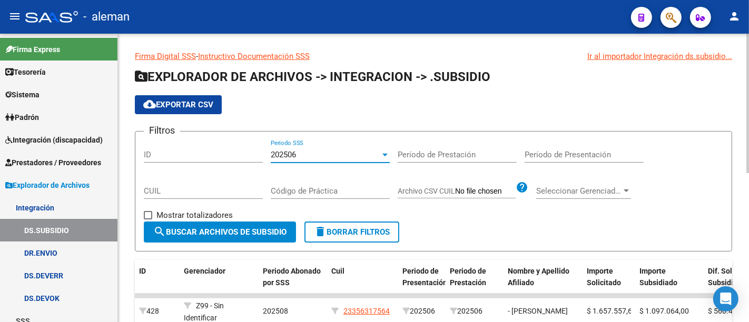
click at [220, 234] on span "search Buscar Archivos de Subsidio" at bounding box center [219, 231] width 133 height 9
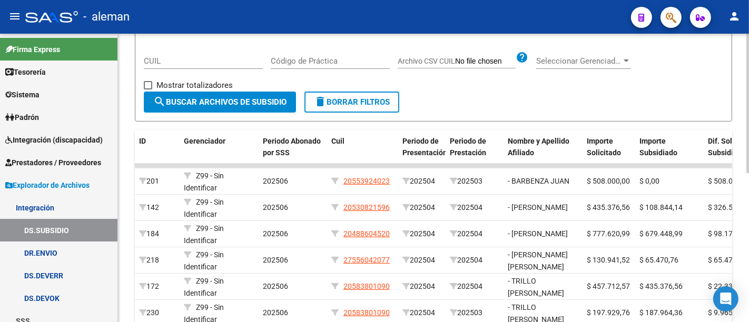
scroll to position [58, 0]
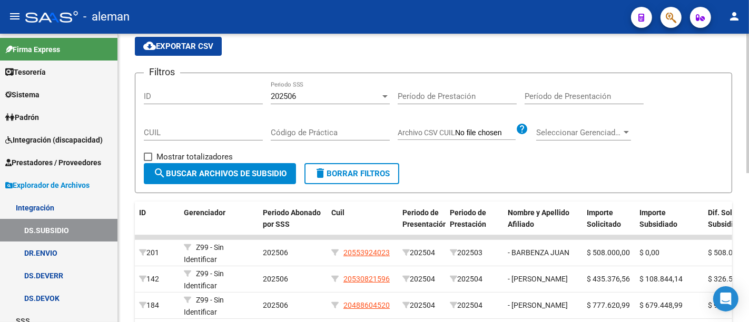
click at [174, 45] on span "cloud_download Exportar CSV" at bounding box center [178, 46] width 70 height 9
click at [173, 152] on span "Mostrar totalizadores" at bounding box center [194, 157] width 76 height 13
click at [148, 161] on input "Mostrar totalizadores" at bounding box center [147, 161] width 1 height 1
checkbox input "true"
click at [227, 174] on span "search Buscar Archivos de Subsidio" at bounding box center [219, 173] width 133 height 9
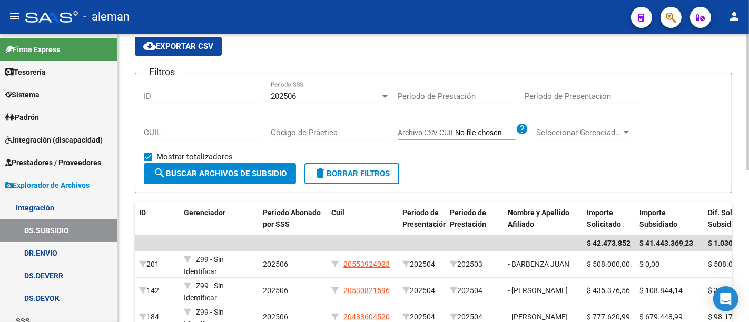
click at [320, 90] on div "202506 Periodo SSS" at bounding box center [330, 93] width 119 height 23
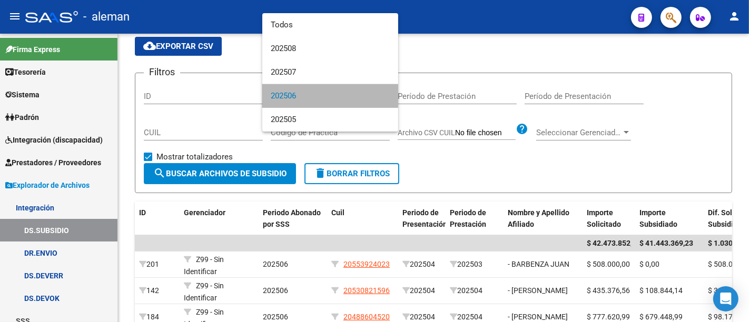
click at [320, 92] on span "202506" at bounding box center [330, 96] width 119 height 24
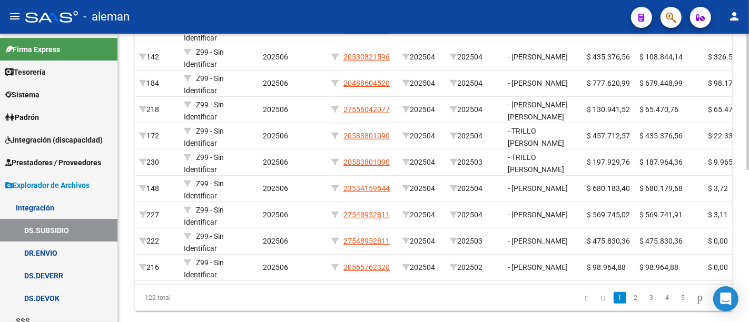
scroll to position [0, 0]
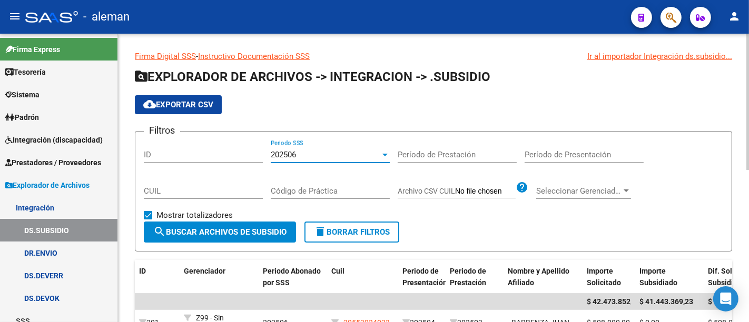
click at [579, 155] on input "Período de Presentación" at bounding box center [583, 154] width 119 height 9
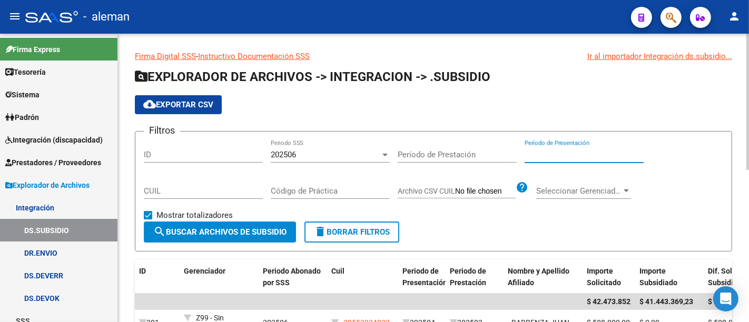
click at [370, 153] on div "202506" at bounding box center [326, 154] width 110 height 9
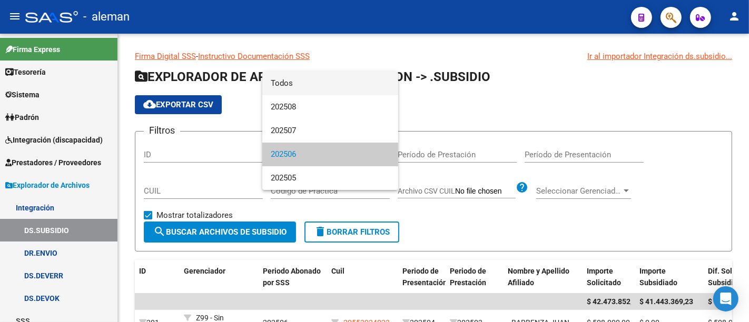
click at [358, 78] on span "Todos" at bounding box center [330, 84] width 119 height 24
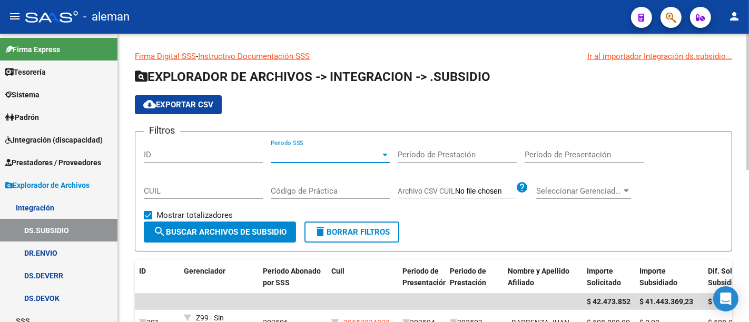
click at [540, 156] on input "Período de Presentación" at bounding box center [583, 154] width 119 height 9
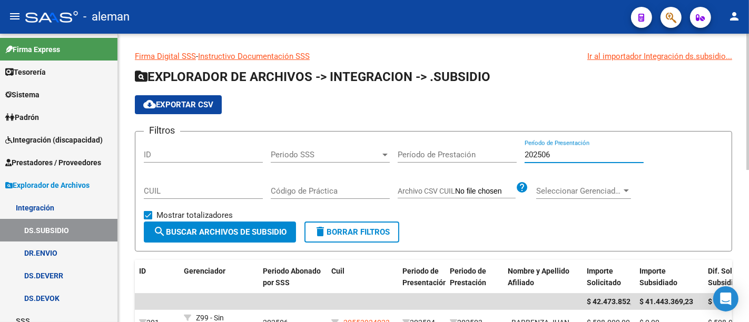
type input "202506"
click at [261, 232] on span "search Buscar Archivos de Subsidio" at bounding box center [219, 231] width 133 height 9
click at [196, 106] on span "cloud_download Exportar CSV" at bounding box center [178, 104] width 70 height 9
